Goal: Ask a question

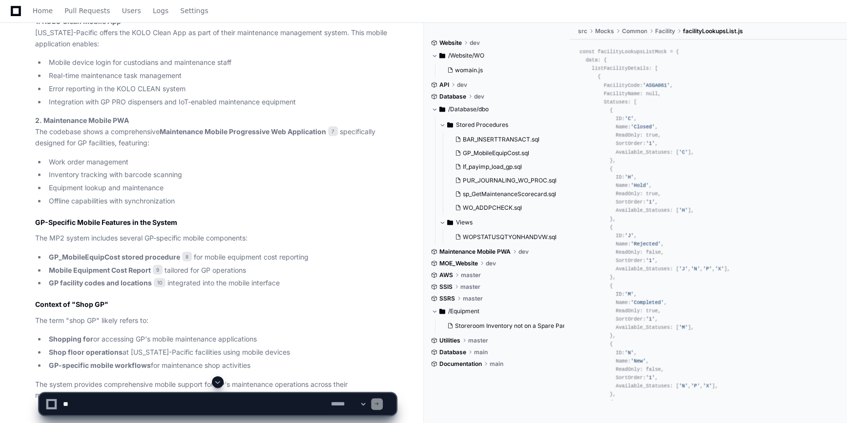
scroll to position [1224, 0]
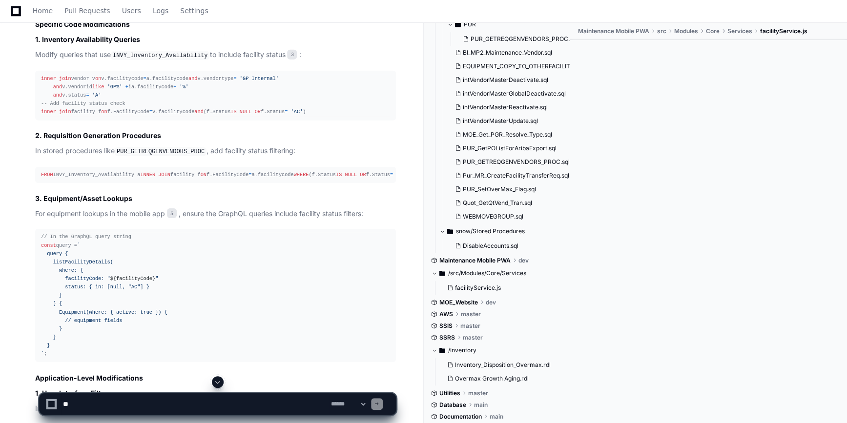
scroll to position [1463, 0]
click at [171, 220] on span "5" at bounding box center [172, 215] width 10 height 10
click at [173, 220] on span "5" at bounding box center [172, 215] width 10 height 10
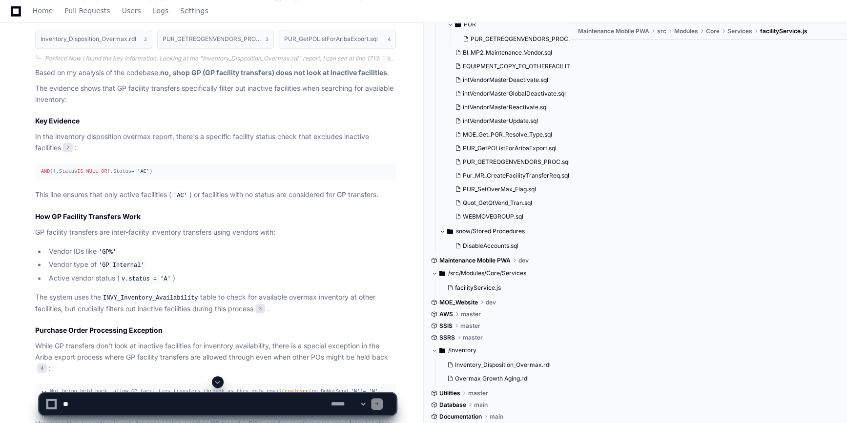
scroll to position [507, 0]
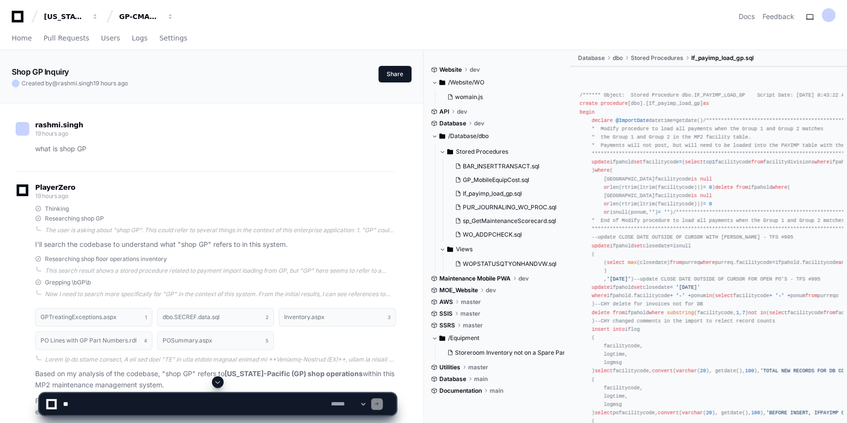
click at [93, 403] on textarea at bounding box center [195, 404] width 268 height 21
paste textarea "**********"
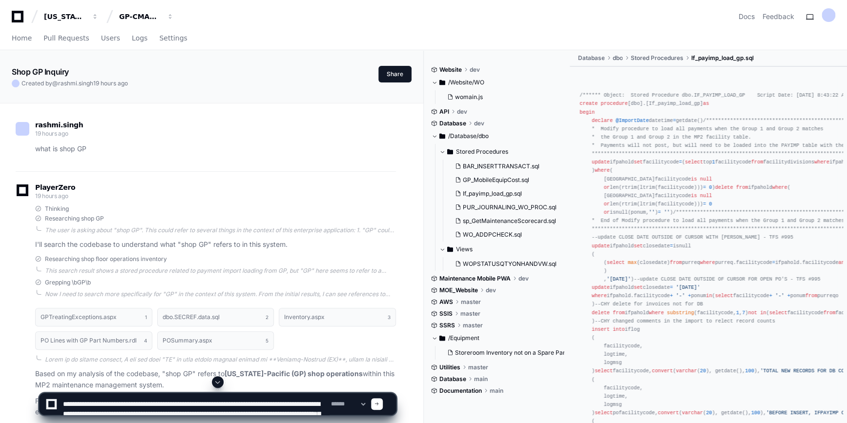
scroll to position [3, 0]
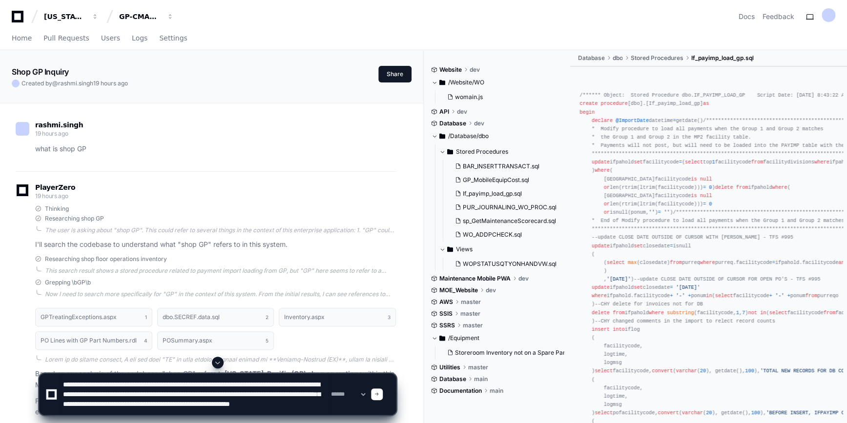
click at [166, 400] on textarea at bounding box center [195, 394] width 268 height 41
click at [190, 410] on textarea at bounding box center [195, 394] width 268 height 41
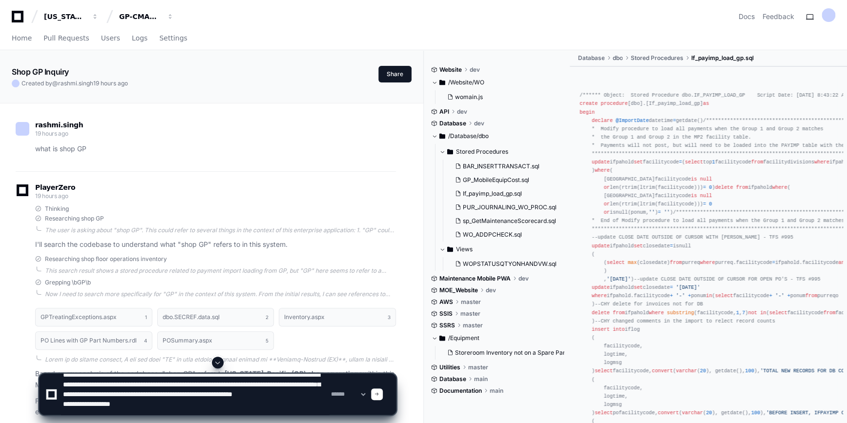
type textarea "**********"
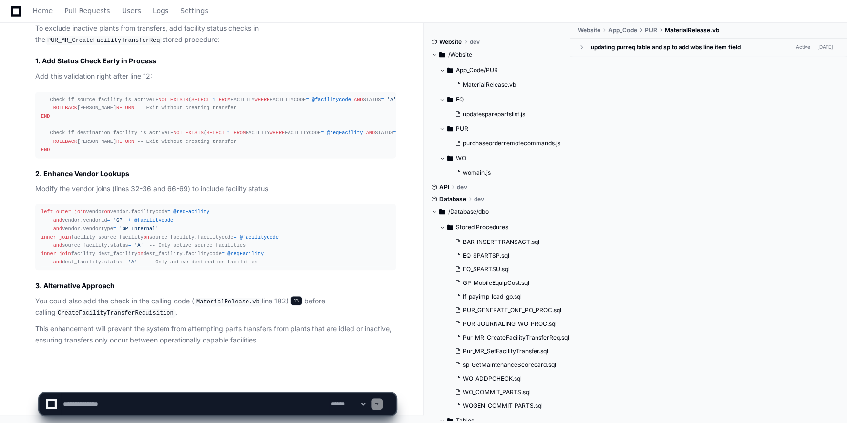
scroll to position [0, 0]
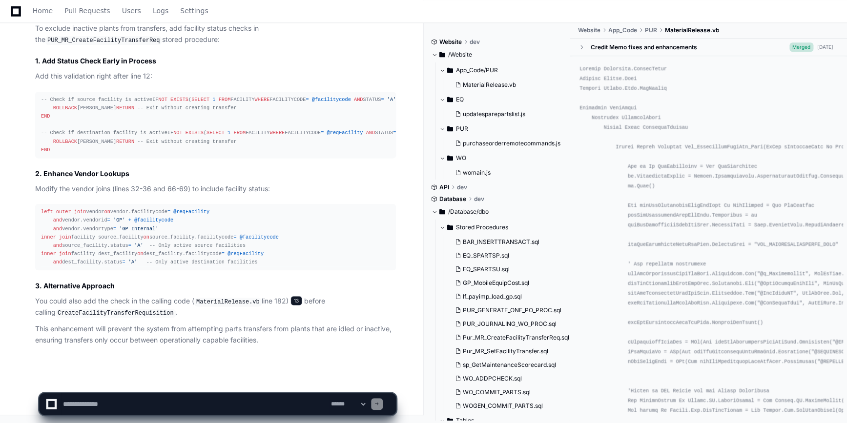
click at [294, 302] on span "13" at bounding box center [297, 301] width 12 height 10
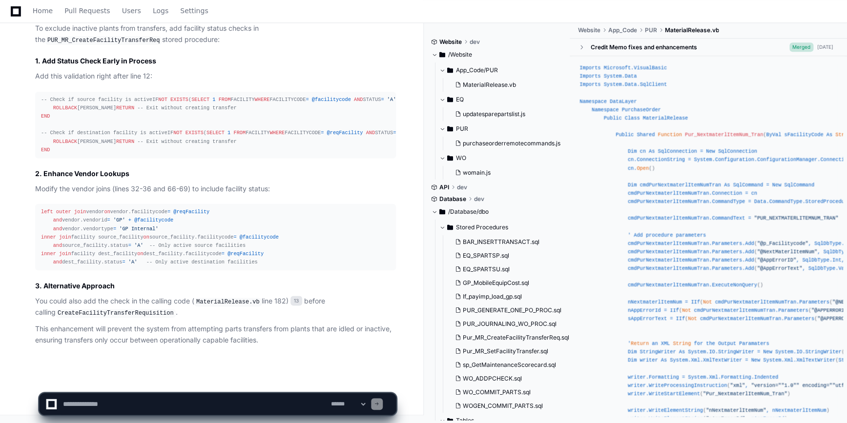
click at [98, 314] on code "CreateFacilityTransferRequisition" at bounding box center [116, 313] width 120 height 9
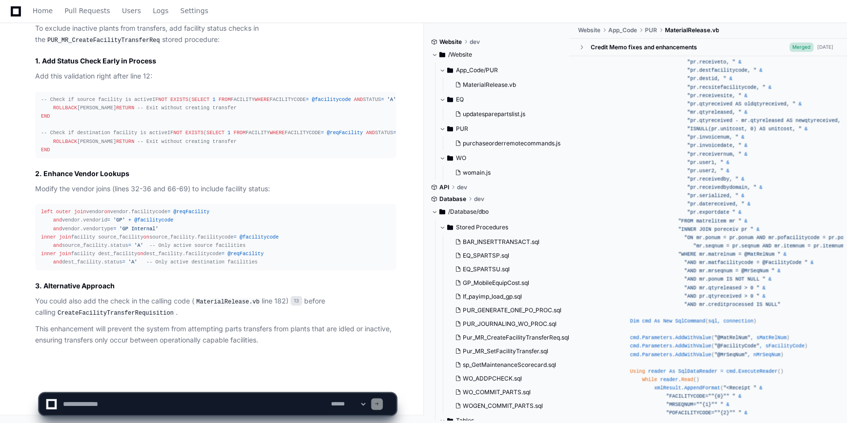
scroll to position [2289, 0]
